Goal: Navigation & Orientation: Find specific page/section

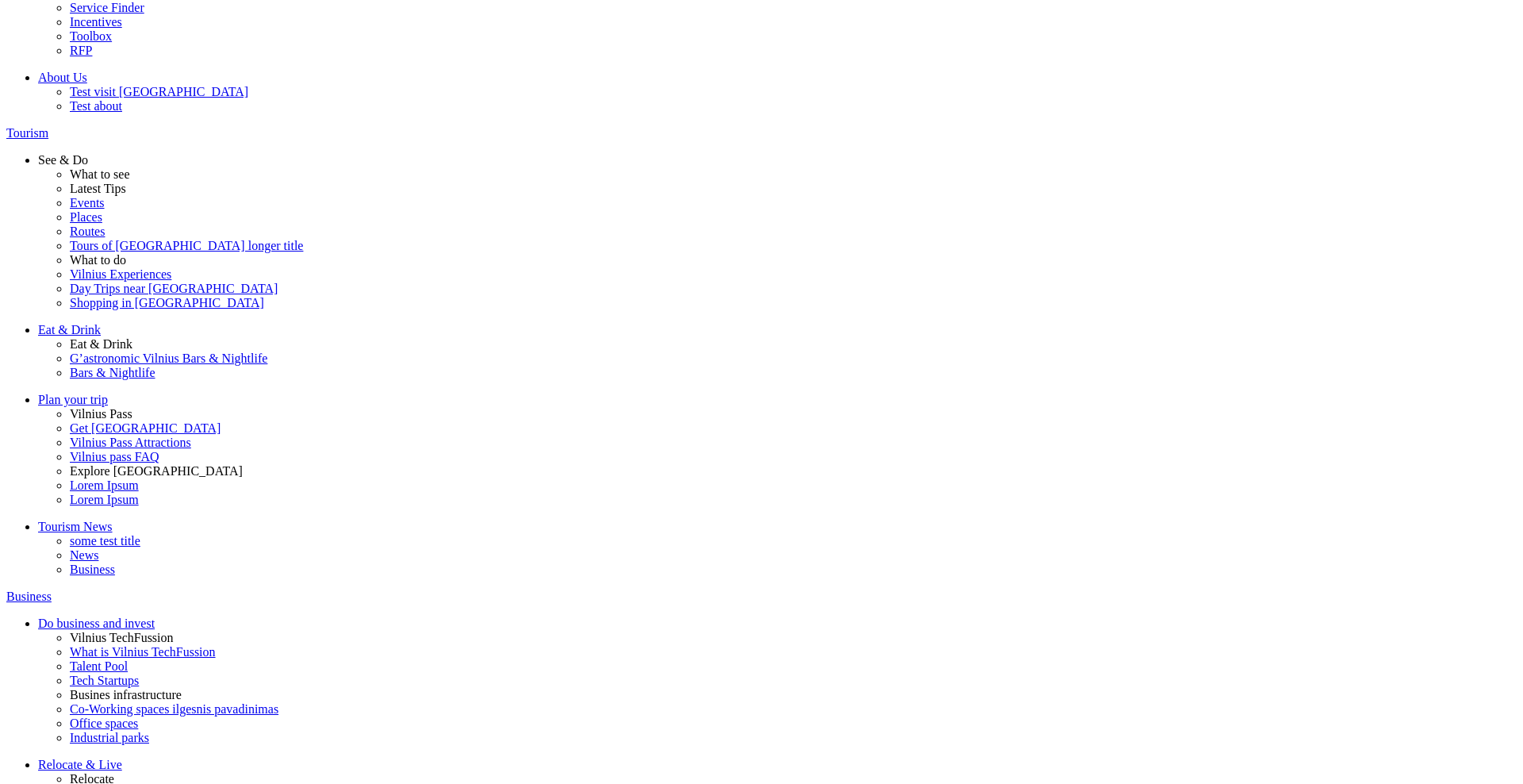
scroll to position [211, 0]
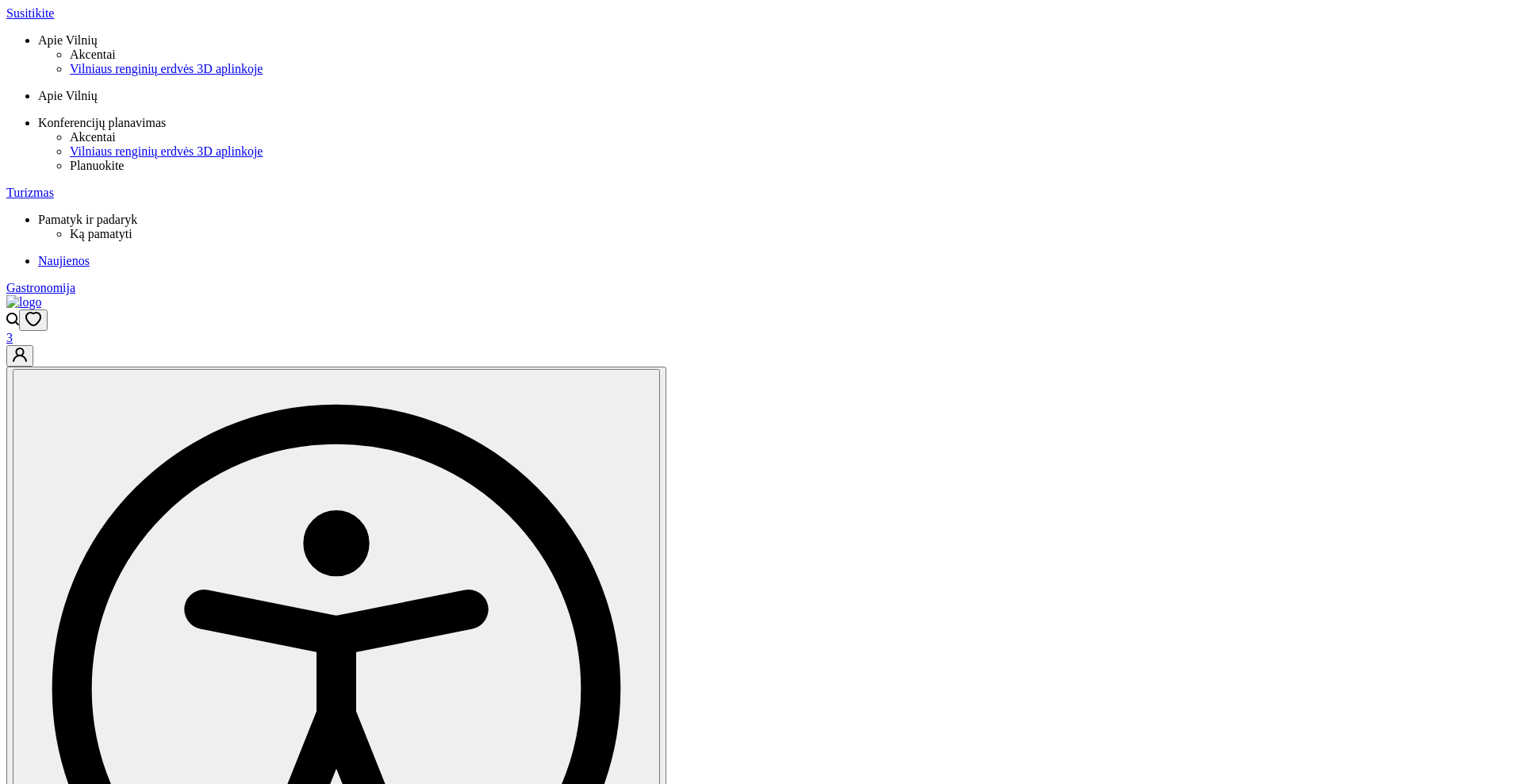
click at [34, 345] on button "Go to customer profile" at bounding box center [20, 356] width 27 height 21
click at [47, 310] on button "Open wishlist" at bounding box center [34, 320] width 29 height 21
click at [19, 313] on icon "Open search modal" at bounding box center [13, 319] width 13 height 13
click at [47, 310] on button "Open wishlist" at bounding box center [34, 320] width 29 height 21
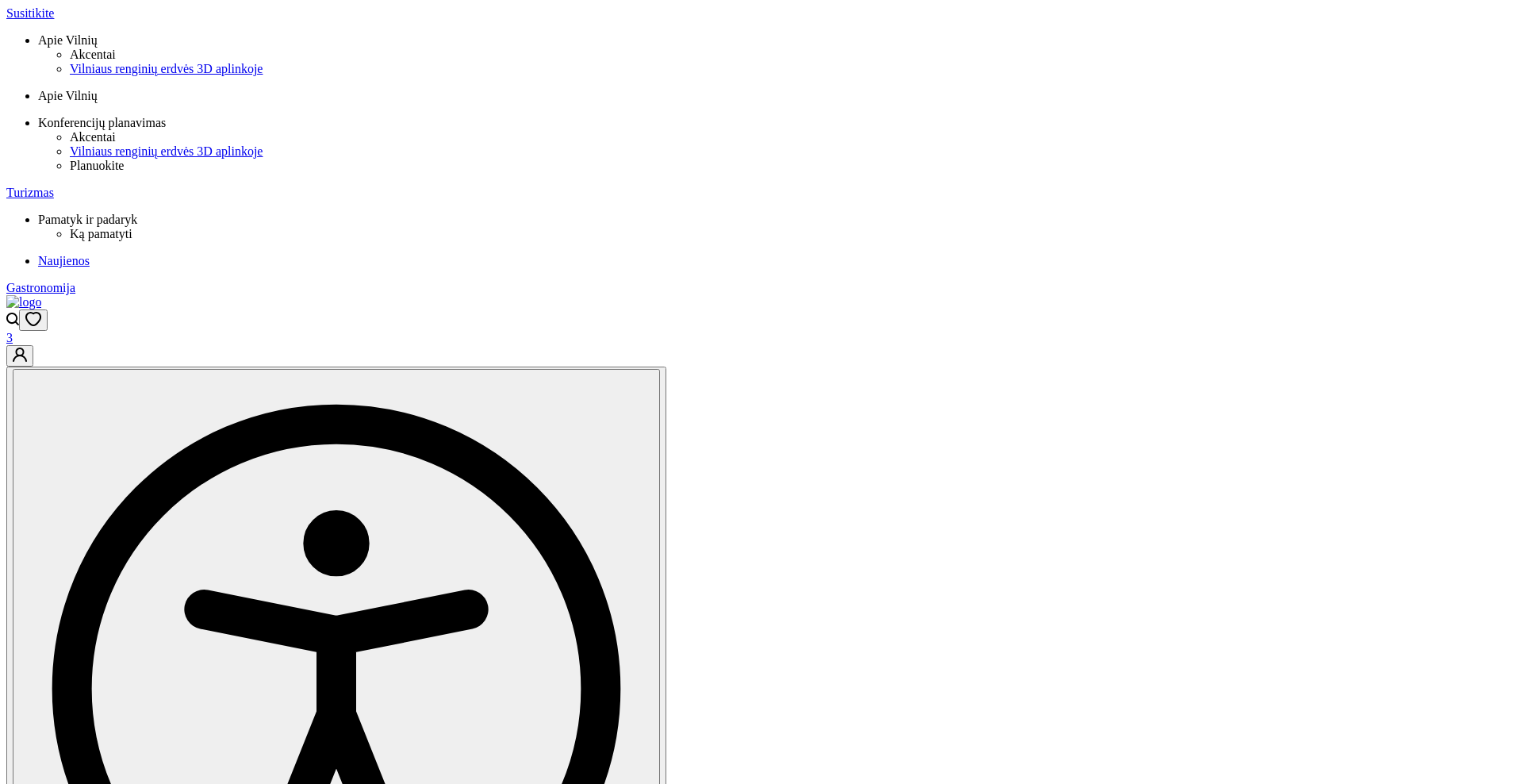
click at [660, 369] on button "Open accessibility dropdown" at bounding box center [336, 690] width 647 height 642
